Goal: Task Accomplishment & Management: Use online tool/utility

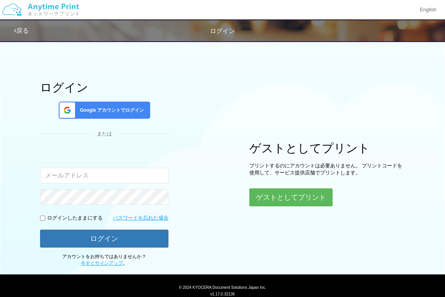
click at [97, 117] on div "Google アカウントでログイン" at bounding box center [104, 110] width 91 height 17
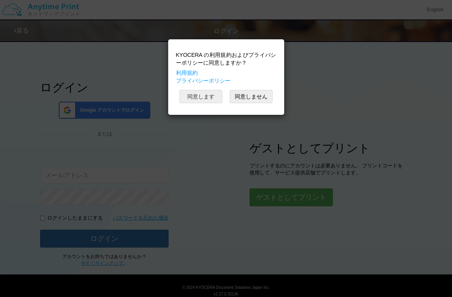
click at [219, 96] on button "同意します" at bounding box center [200, 96] width 43 height 13
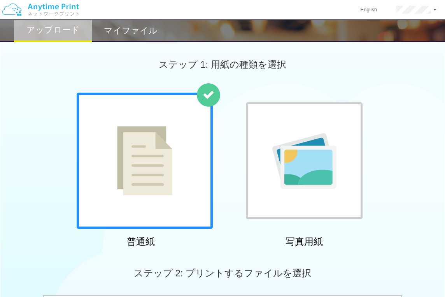
click at [171, 152] on img at bounding box center [144, 160] width 55 height 69
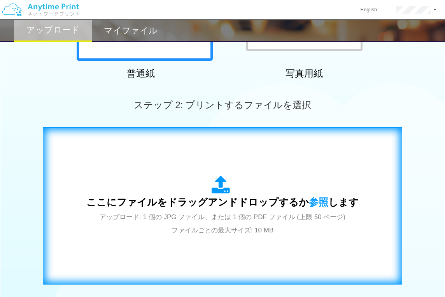
scroll to position [280, 0]
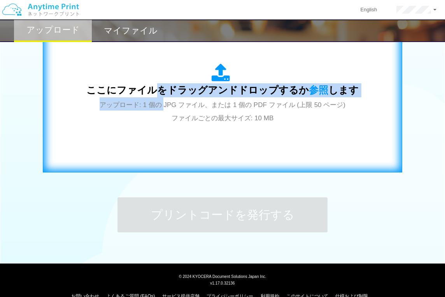
drag, startPoint x: 159, startPoint y: 99, endPoint x: 162, endPoint y: 103, distance: 4.7
click at [162, 103] on div "ここにファイルをドラッグアンドドロップするか 参照 します アップロード: 1 個の JPG ファイル、または 1 個の PDF ファイル (上限 50 ペー…" at bounding box center [222, 93] width 272 height 61
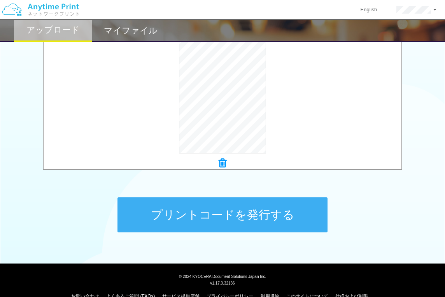
click at [240, 218] on button "プリントコードを発行する" at bounding box center [223, 214] width 210 height 35
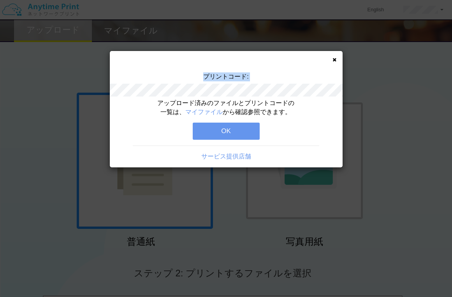
click at [270, 87] on div "プリントコード:" at bounding box center [226, 85] width 233 height 26
copy div "プリントコード:"
click at [233, 122] on div "アップロード済みのファイルとプリントコードの一覧は、 マイファイル から確認参照できます。 OK サービス提供店舗" at bounding box center [226, 133] width 233 height 68
click at [232, 125] on button "OK" at bounding box center [226, 131] width 67 height 17
